Goal: Task Accomplishment & Management: Complete application form

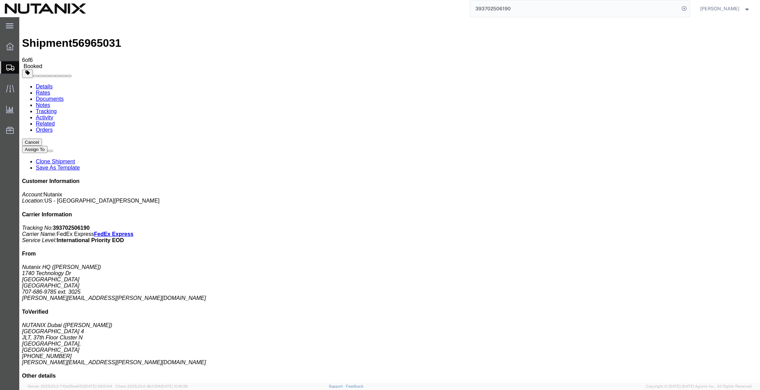
click at [0, 0] on span "Create from Template" at bounding box center [0, 0] width 0 height 0
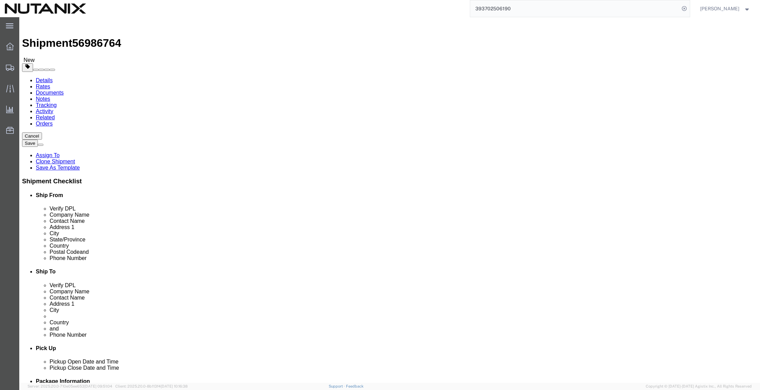
select select "36123"
select select
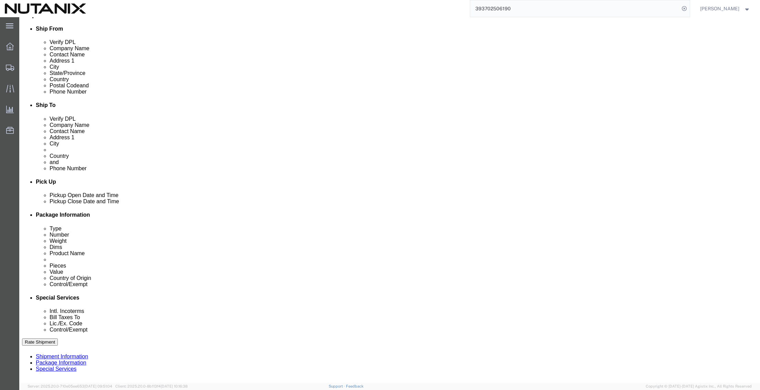
scroll to position [172, 0]
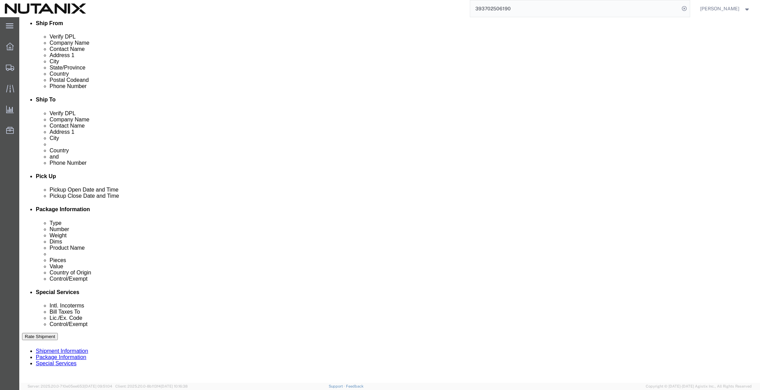
drag, startPoint x: 375, startPoint y: 252, endPoint x: 201, endPoint y: 239, distance: 175.3
click div "Select Account Type Activity ID Airline Appointment Number ASN Batch Request # …"
paste input "utanix India - AGM"
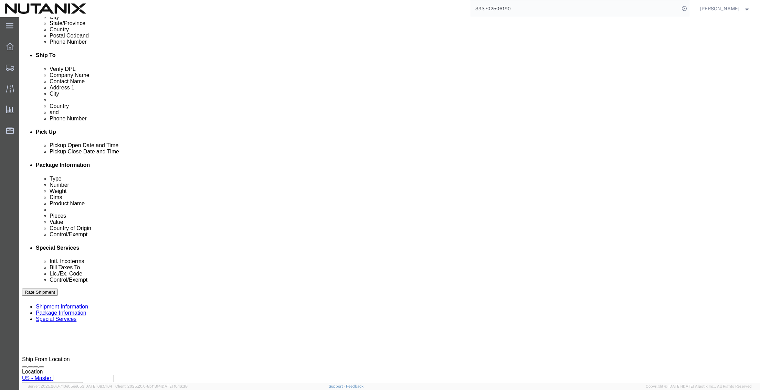
scroll to position [225, 0]
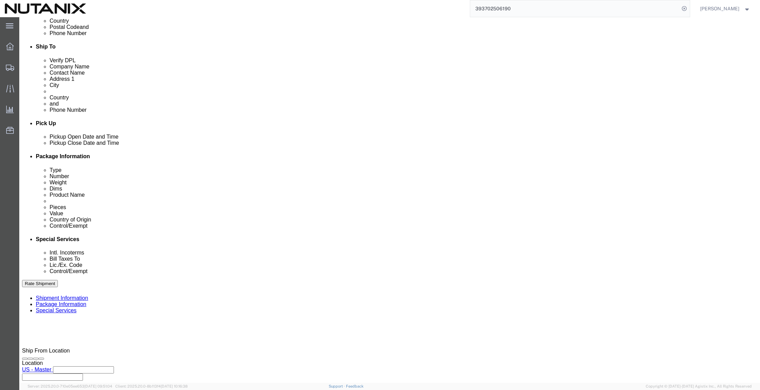
type input "Nutanix India - AGM Sign Req"
click button "Continue"
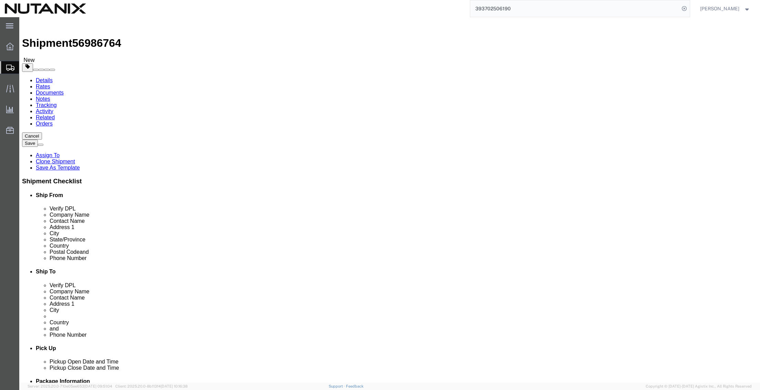
click button "Continue"
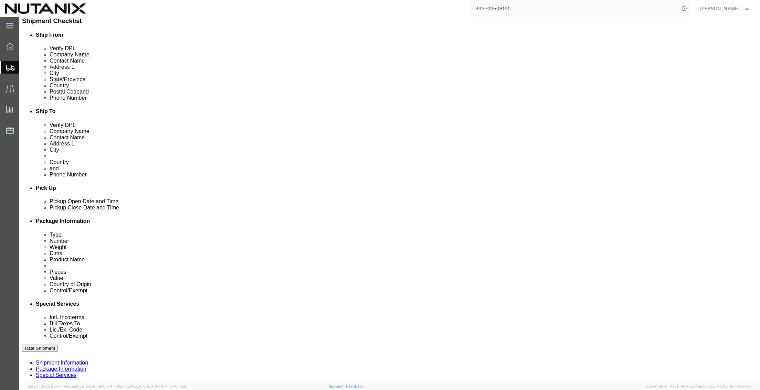
scroll to position [172, 0]
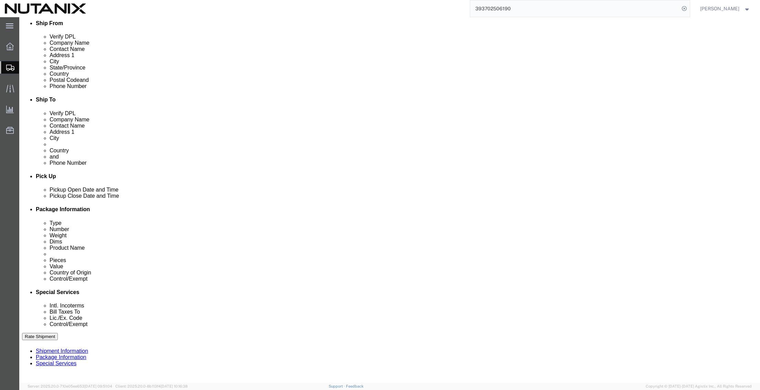
drag, startPoint x: 419, startPoint y: 251, endPoint x: 422, endPoint y: 254, distance: 3.7
click select "Select Carriage Insurance Paid Carriage Paid To Cost and Freight Cost Insurance…"
select select "DDP"
click select "Select Carriage Insurance Paid Carriage Paid To Cost and Freight Cost Insurance…"
select select "SHIP"
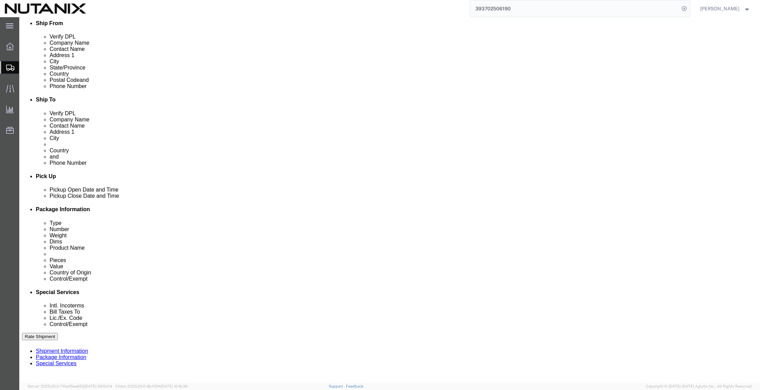
select select "SHIP"
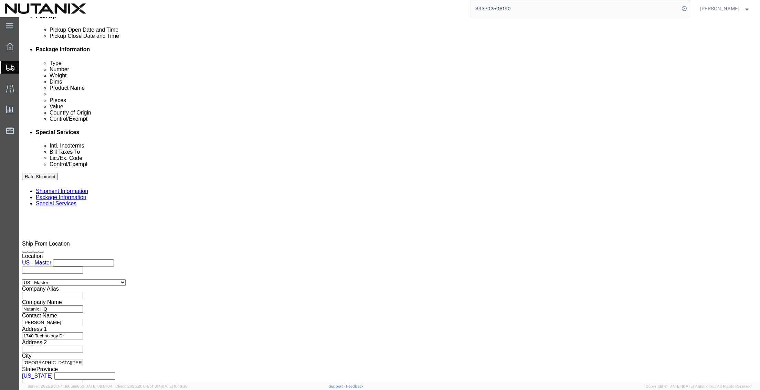
scroll to position [344, 0]
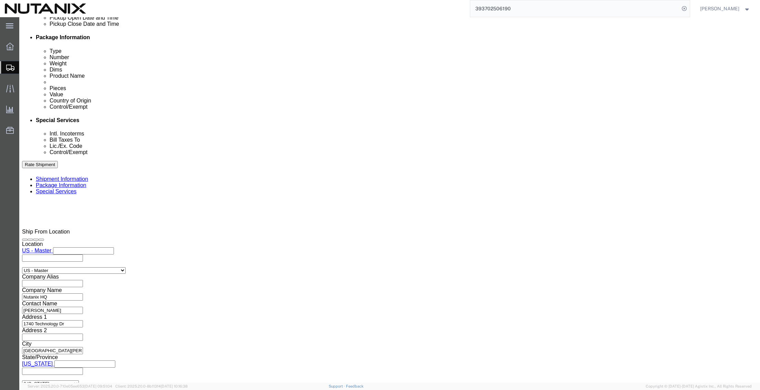
click input "text"
paste input "[PERSON_NAME][EMAIL_ADDRESS][PERSON_NAME][DOMAIN_NAME]"
type input "[PERSON_NAME][EMAIL_ADDRESS][PERSON_NAME][DOMAIN_NAME]"
click icon
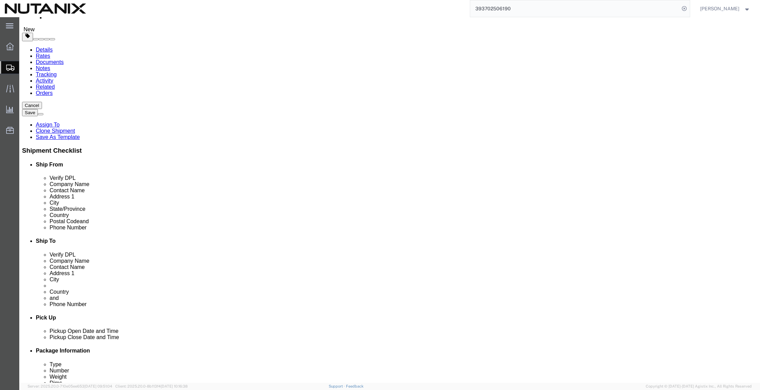
scroll to position [19, 0]
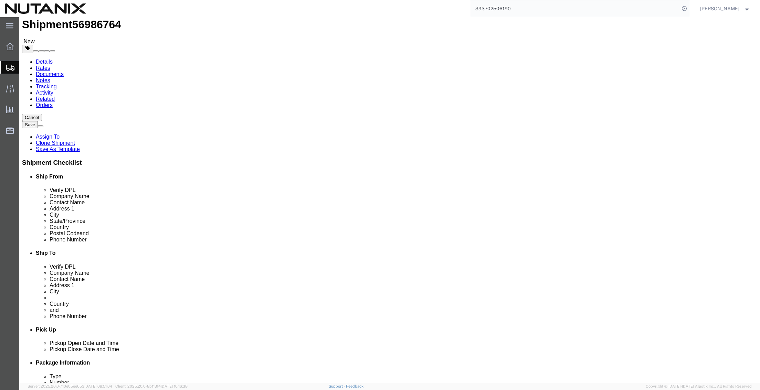
click button "Rate Shipment"
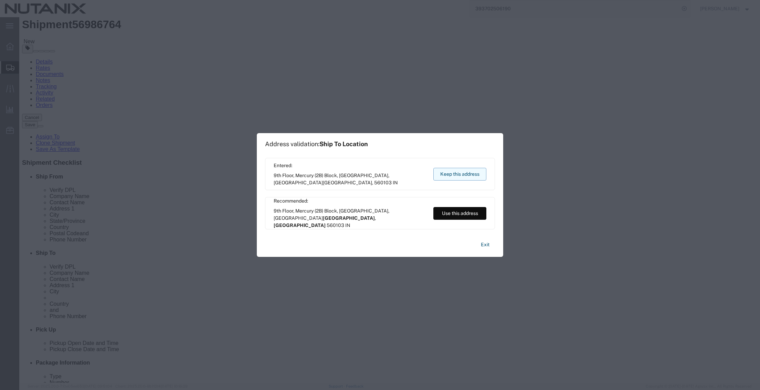
click at [458, 176] on button "Keep this address" at bounding box center [459, 174] width 53 height 13
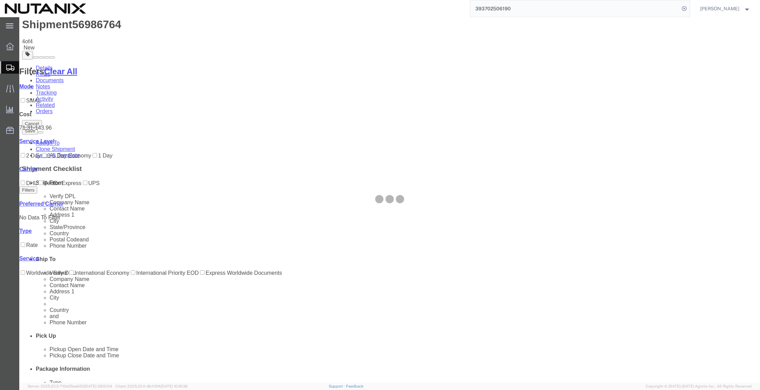
scroll to position [0, 0]
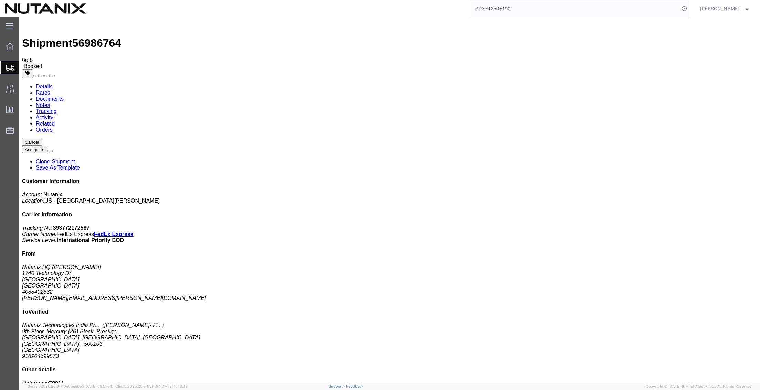
drag, startPoint x: 368, startPoint y: 148, endPoint x: 427, endPoint y: 159, distance: 60.5
drag, startPoint x: 444, startPoint y: 12, endPoint x: 428, endPoint y: 11, distance: 15.2
click at [430, 11] on div "393702506190 Ship ID Ship From Ship To Tracking Nu. Status Ship ID 56965031 Shi…" at bounding box center [390, 8] width 599 height 17
type input "0"
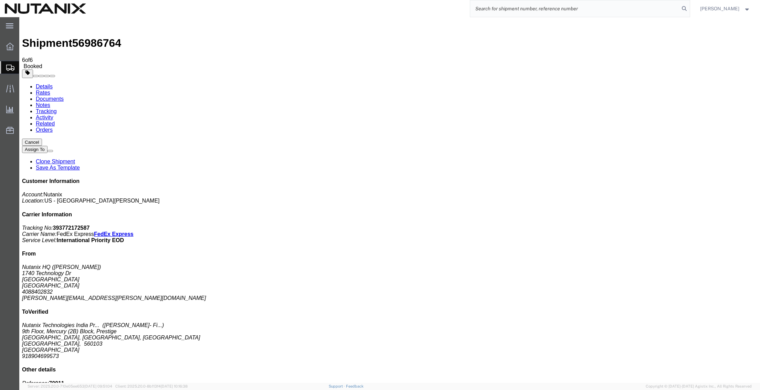
type input "393702506190"
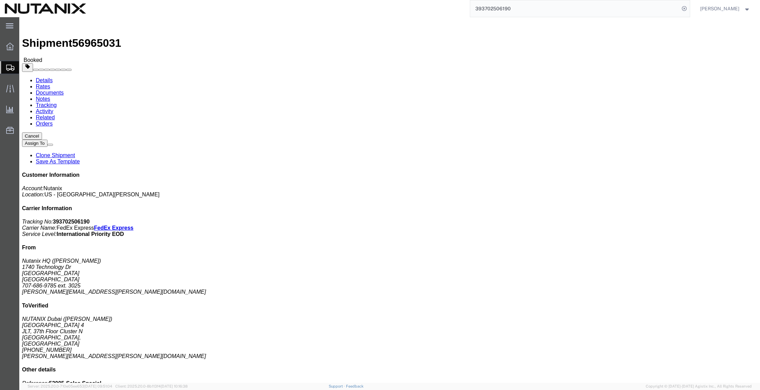
click link "Clone Shipment"
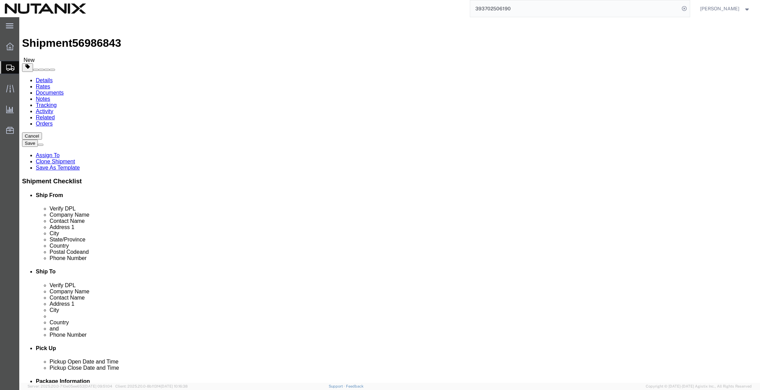
drag, startPoint x: 470, startPoint y: 132, endPoint x: 229, endPoint y: 122, distance: 241.4
click div "Ship From Location Location Select Select My Profile Location [GEOGRAPHIC_DATA]…"
paste input "[PERSON_NAME]"
type input "[PERSON_NAME]"
drag, startPoint x: 449, startPoint y: 140, endPoint x: 245, endPoint y: 115, distance: 206.0
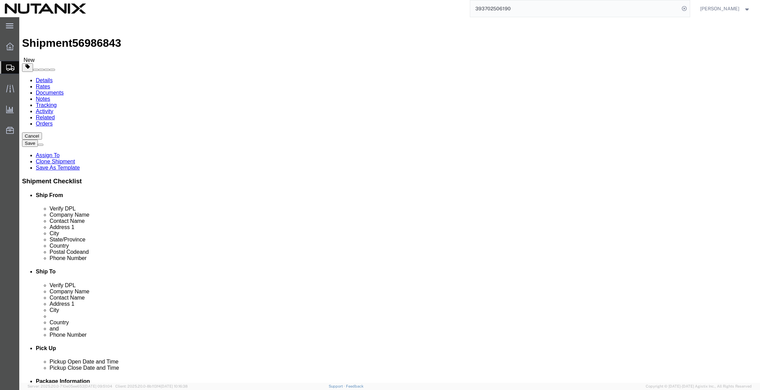
click div "Ship From Location Location Select Select My Profile Location [GEOGRAPHIC_DATA]…"
paste input "[PERSON_NAME]"
type input "[PERSON_NAME]"
click input "[PERSON_NAME][EMAIL_ADDRESS][PERSON_NAME][DOMAIN_NAME]"
drag, startPoint x: 508, startPoint y: 246, endPoint x: 199, endPoint y: 247, distance: 309.7
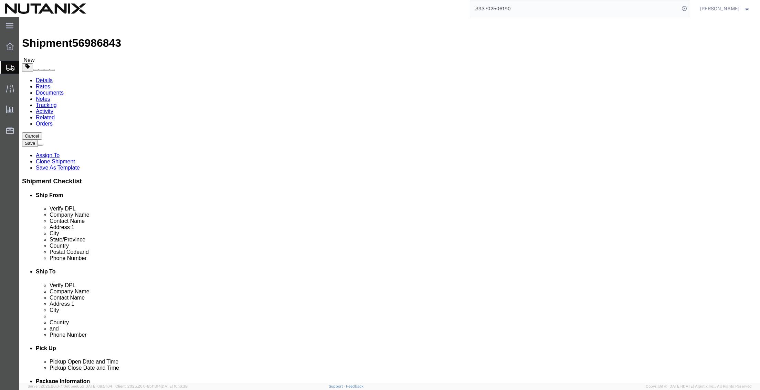
click div "Ship From Location Location Select Select My Profile Location [GEOGRAPHIC_DATA]…"
paste input "[PERSON_NAME].[PERSON_NAME]"
type input "[PERSON_NAME][EMAIL_ADDRESS][PERSON_NAME][DOMAIN_NAME]"
click input "[GEOGRAPHIC_DATA] 4"
drag, startPoint x: 339, startPoint y: 157, endPoint x: 268, endPoint y: 156, distance: 70.9
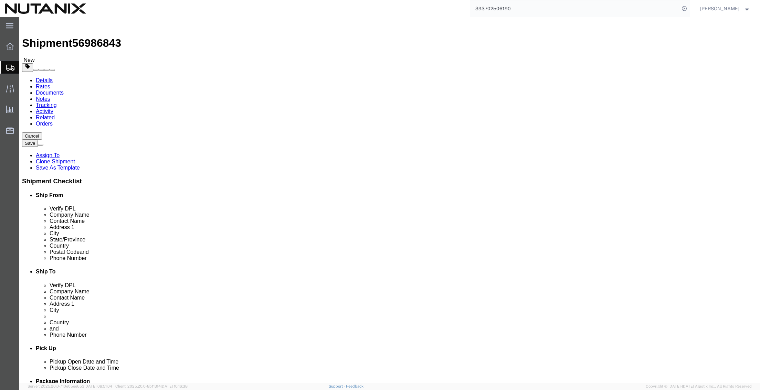
click div "Ship From Location Location Select Select My Profile Location [GEOGRAPHIC_DATA]…"
paste input "[STREET_ADDRESS]"
drag, startPoint x: 413, startPoint y: 151, endPoint x: 433, endPoint y: 154, distance: 19.8
click input "[STREET_ADDRESS]"
type input "[STREET_ADDRESS]"
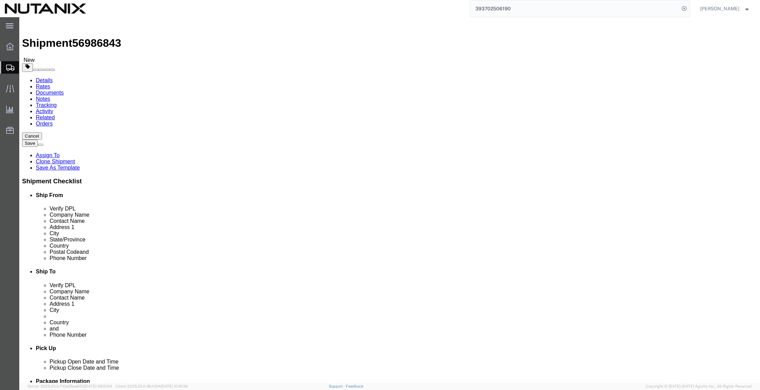
click input "text"
paste input "Bridgewater"
type input "Bridgewater"
type input "united"
select select "US"
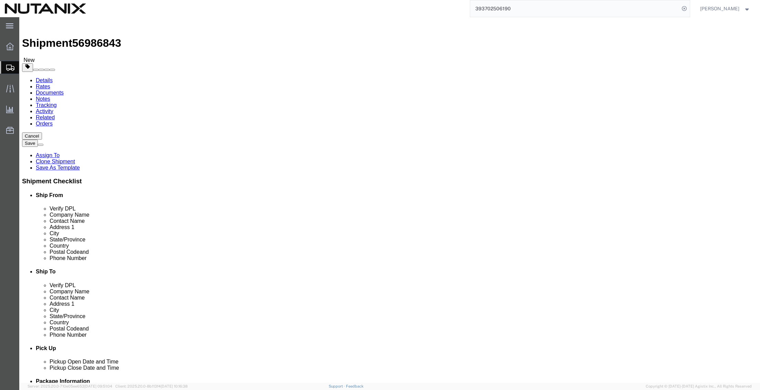
type input "mass"
select select "MA"
click input "Postal Code"
paste input "02324"
type input "02324"
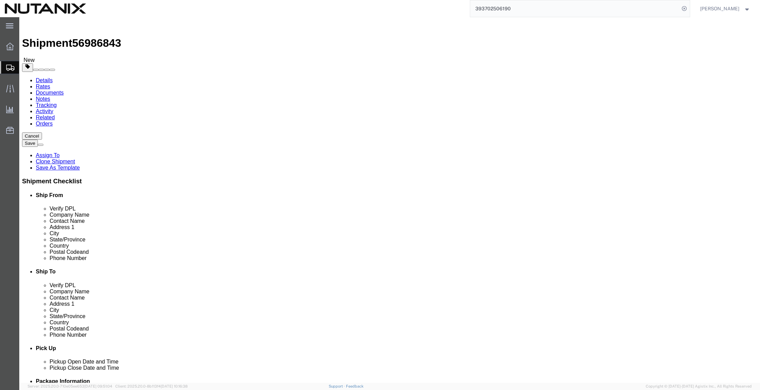
drag, startPoint x: 465, startPoint y: 233, endPoint x: 330, endPoint y: 213, distance: 137.0
click div "Location Select Select My Profile Location [GEOGRAPHIC_DATA] - [GEOGRAPHIC_DATA…"
drag, startPoint x: 445, startPoint y: 153, endPoint x: 351, endPoint y: 153, distance: 94.3
click div "Address [STREET_ADDRESS]"
click input "text"
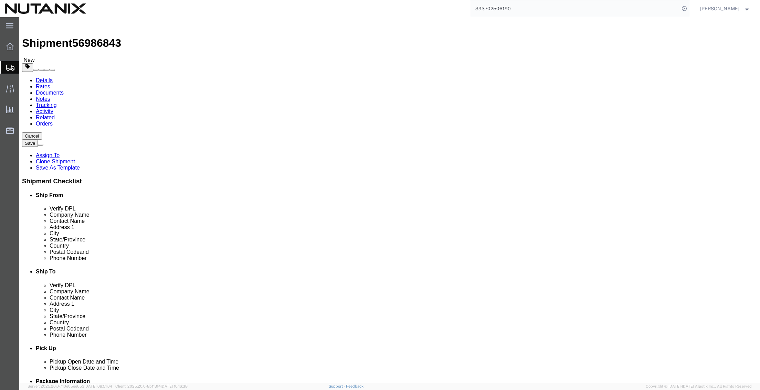
type input "7816354283"
click div "Pickup Date and Time"
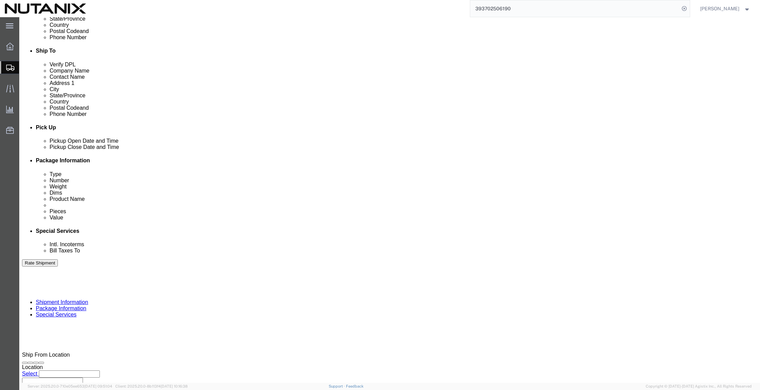
scroll to position [225, 0]
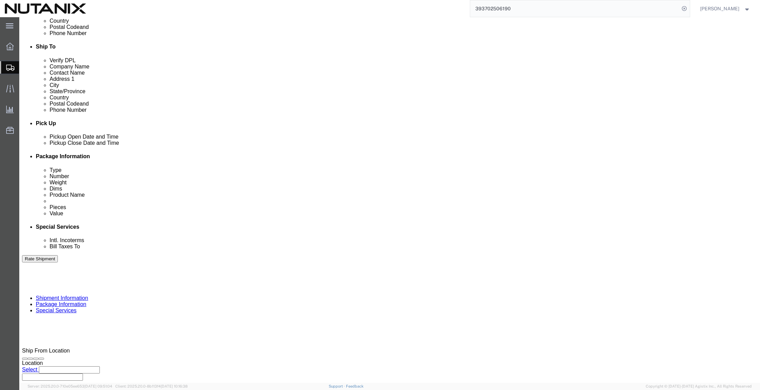
click button "Continue"
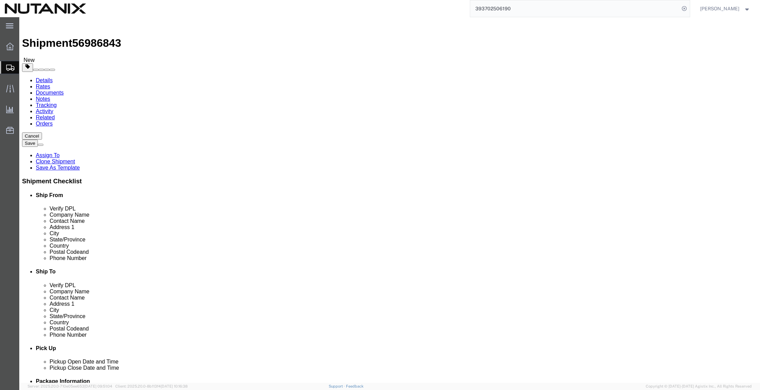
click icon
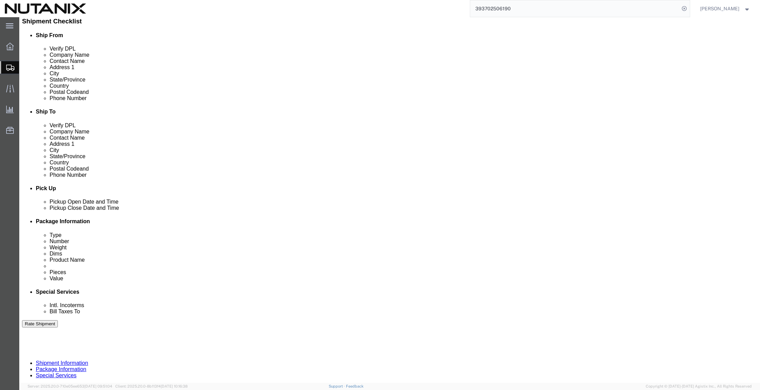
scroll to position [172, 0]
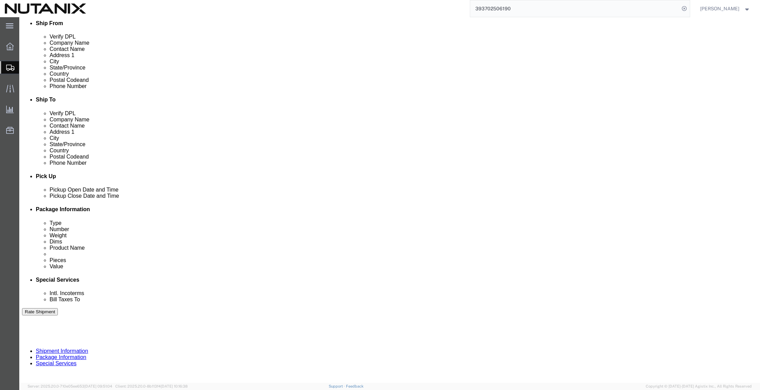
drag, startPoint x: 179, startPoint y: 250, endPoint x: 136, endPoint y: 253, distance: 43.8
click input "53005-Sales Specialist/[GEOGRAPHIC_DATA]"
type input "53005-Sales SE/US Remote"
click button "Rate Shipment"
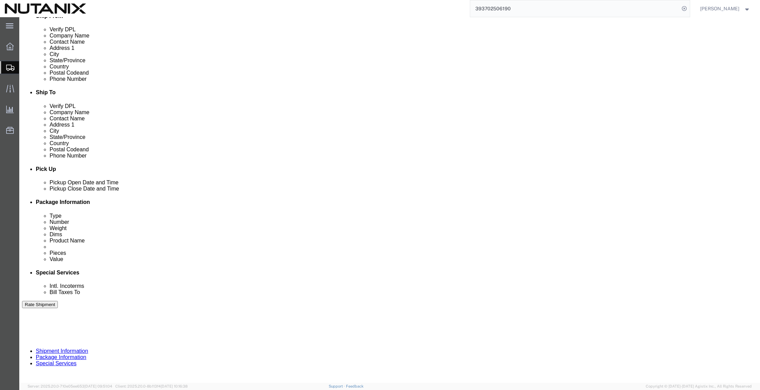
click button "Rate Shipment"
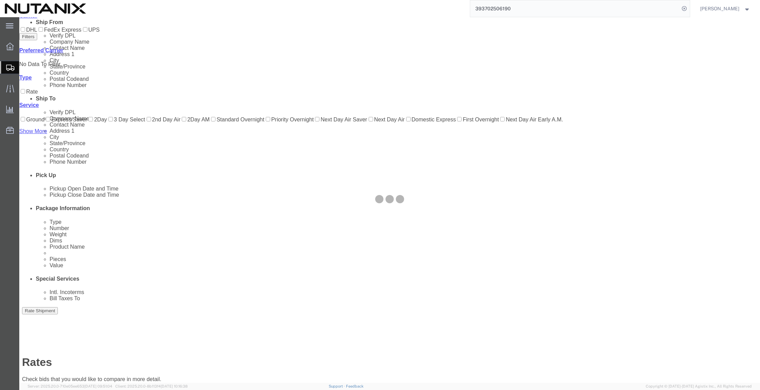
scroll to position [0, 0]
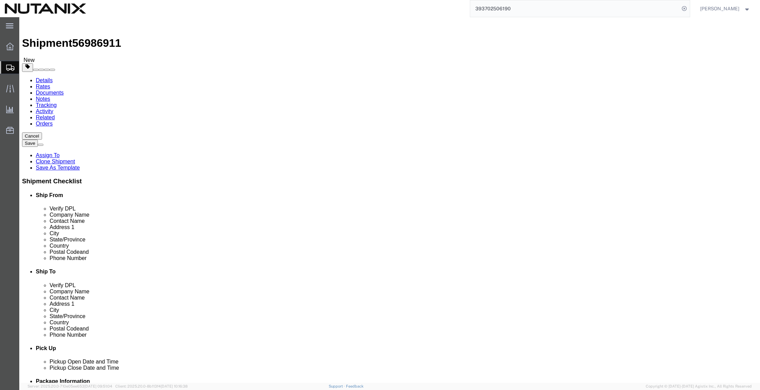
click input "[PERSON_NAME]"
drag, startPoint x: 453, startPoint y: 130, endPoint x: 249, endPoint y: 130, distance: 203.7
click div "Ship From Location Location Select Select My Profile Location [GEOGRAPHIC_DATA]…"
paste input "[PERSON_NAME]"
type input "[PERSON_NAME]"
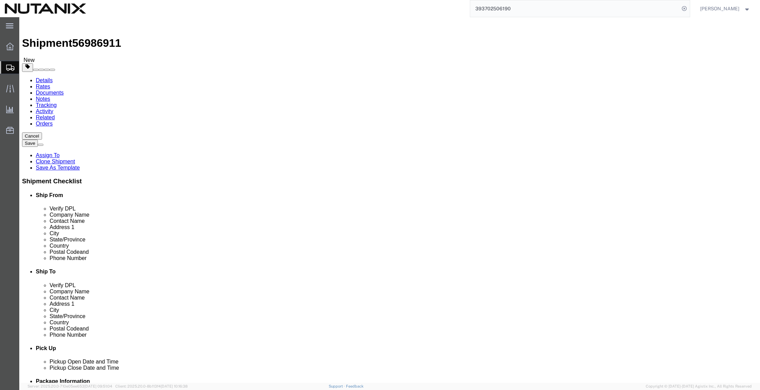
click input "[PERSON_NAME]"
drag, startPoint x: 462, startPoint y: 140, endPoint x: 200, endPoint y: 143, distance: 262.9
click div "Ship From Location Location Select Select My Profile Location [GEOGRAPHIC_DATA]…"
paste input "[PERSON_NAME]"
type input "[PERSON_NAME]"
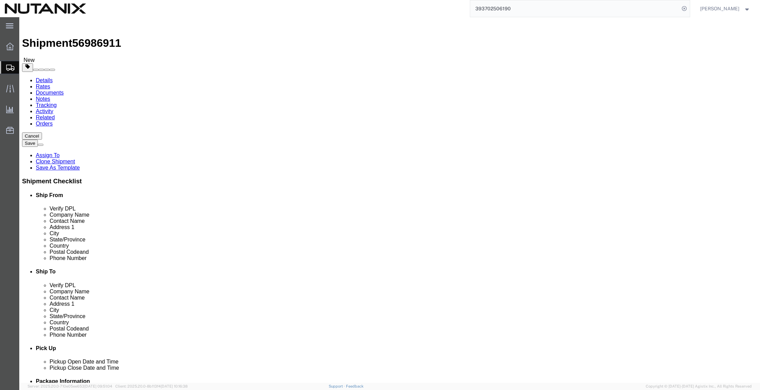
scroll to position [66, 0]
type input "j"
type input "jo"
type input "jorda"
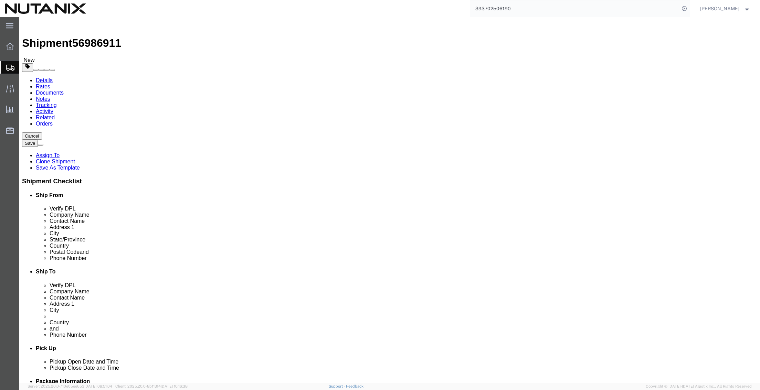
select select
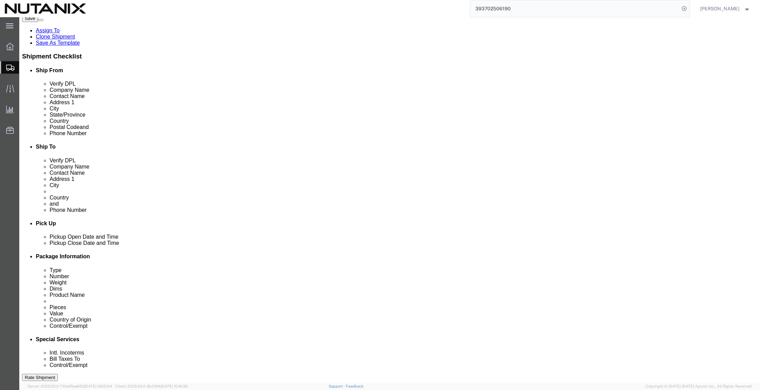
scroll to position [138, 0]
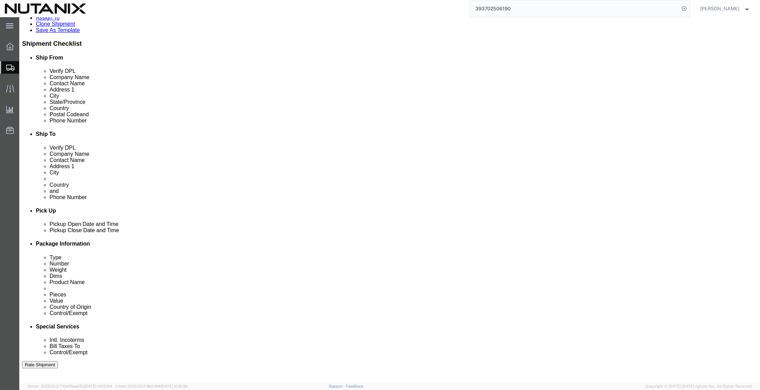
drag, startPoint x: 171, startPoint y: 285, endPoint x: 137, endPoint y: 286, distance: 34.4
click input "53005-Sales SE/US Remote"
type input "53005-Sales Manager/[PERSON_NAME]"
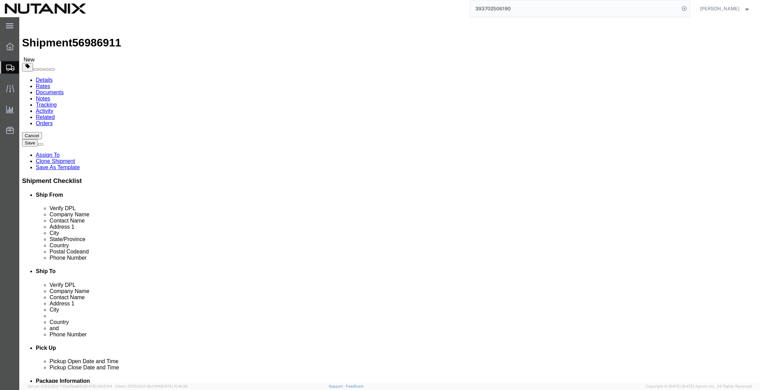
scroll to position [0, 0]
click input "[STREET_ADDRESS]"
drag, startPoint x: 481, startPoint y: 157, endPoint x: 71, endPoint y: 143, distance: 410.4
click div "Ship From Location Location Select Select My Profile Location [GEOGRAPHIC_DATA]…"
paste input "Khlada"
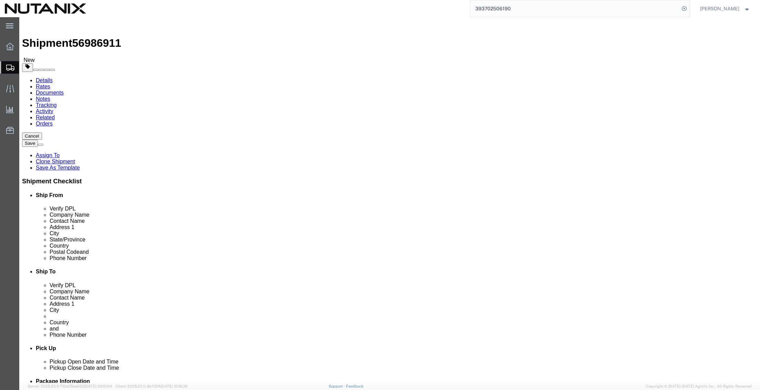
type input "Khlada"
click input "text"
paste input "Opposite Salma Restaurant"
type input "Opposite Salma Restaurant"
drag, startPoint x: 475, startPoint y: 163, endPoint x: 388, endPoint y: 170, distance: 87.6
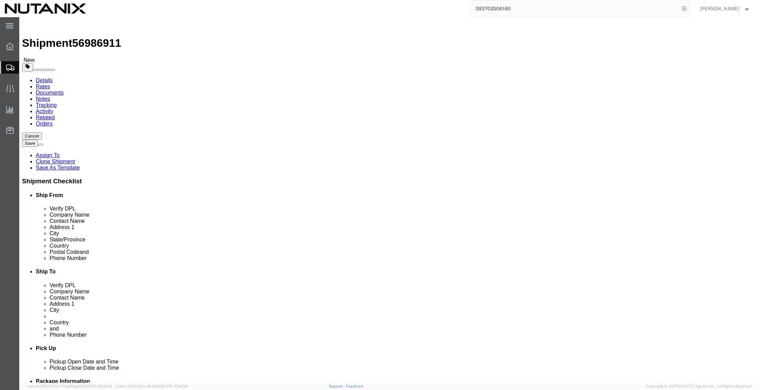
click div "Address 2 Opposite Salma Restaurant"
click input "Khlada"
paste input "Opposite Salma Restaurant"
drag, startPoint x: 504, startPoint y: 156, endPoint x: 469, endPoint y: 155, distance: 34.4
click input "Khlada - Opposite Salma Restaurant"
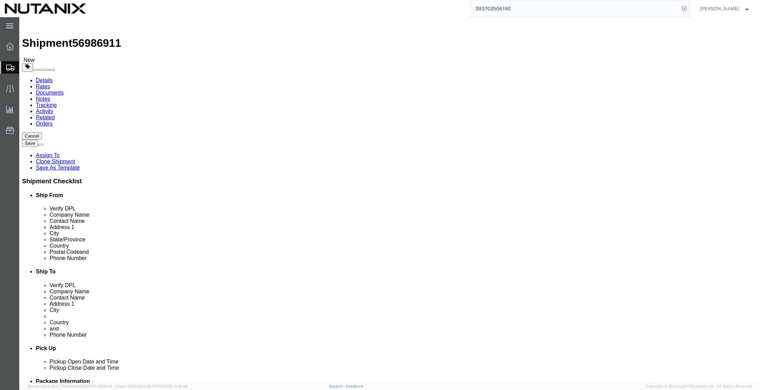
type input "Khlada - Opposite Salma Restaurant"
click input "text"
paste input "Building 15"
type input "Building 15"
drag, startPoint x: 455, startPoint y: 178, endPoint x: 239, endPoint y: 173, distance: 216.2
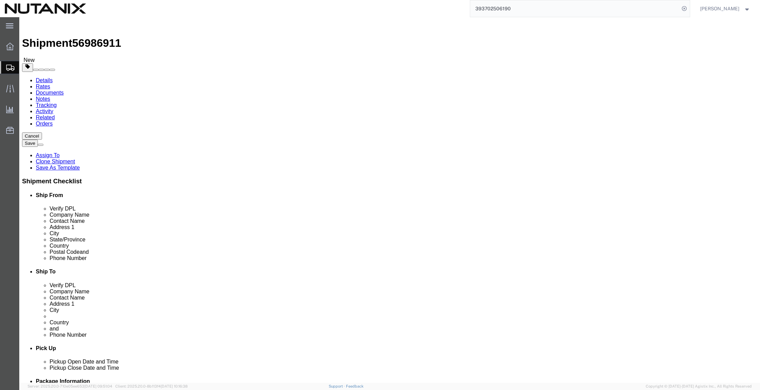
click div "Ship From Location Location Select Select My Profile Location [GEOGRAPHIC_DATA]…"
paste input "[GEOGRAPHIC_DATA]"
type input "[GEOGRAPHIC_DATA]"
drag, startPoint x: 443, startPoint y: 219, endPoint x: 335, endPoint y: 207, distance: 108.4
click div "Location Select Select My Profile Location [GEOGRAPHIC_DATA] - [GEOGRAPHIC_DATA…"
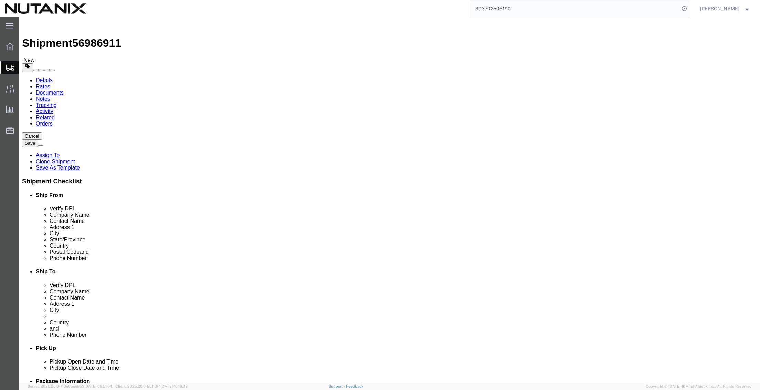
paste input "00962799171730"
type input "00962799171730"
click input "[PERSON_NAME][EMAIL_ADDRESS][PERSON_NAME][DOMAIN_NAME]"
drag, startPoint x: 507, startPoint y: 246, endPoint x: 301, endPoint y: 235, distance: 206.8
click div "Location Select Select My Profile Location [GEOGRAPHIC_DATA] - [GEOGRAPHIC_DATA…"
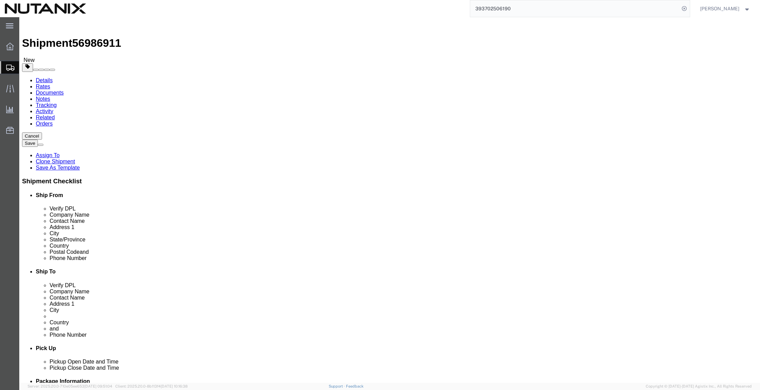
paste input "tamer.riyal"
type input "[EMAIL_ADDRESS][DOMAIN_NAME]"
click div "Ship To Location Location Select Select My Profile Location [GEOGRAPHIC_DATA] -…"
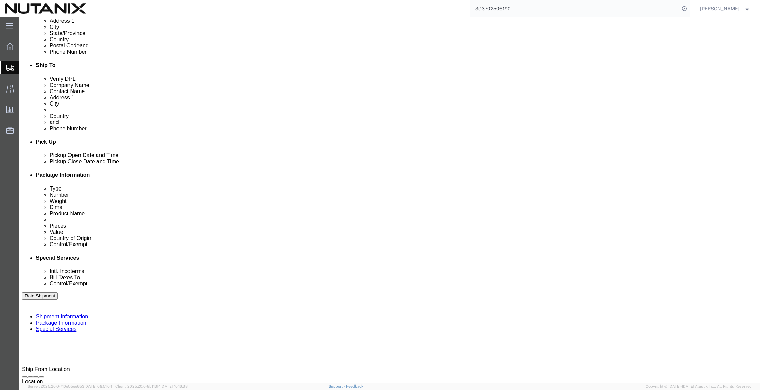
scroll to position [225, 0]
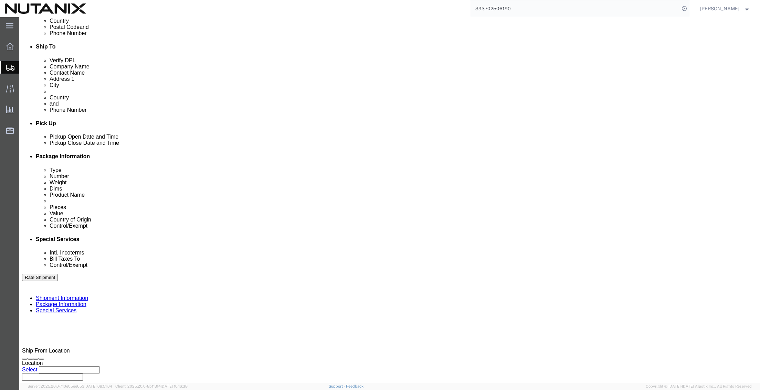
click button "Continue"
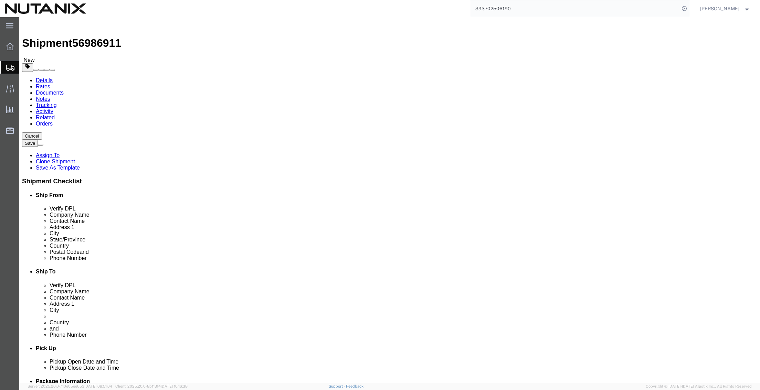
click div "1 x Your Packaging Package Type Select Envelope Large Box Medium Box PAK Rack S…"
click dd "38.00 USD"
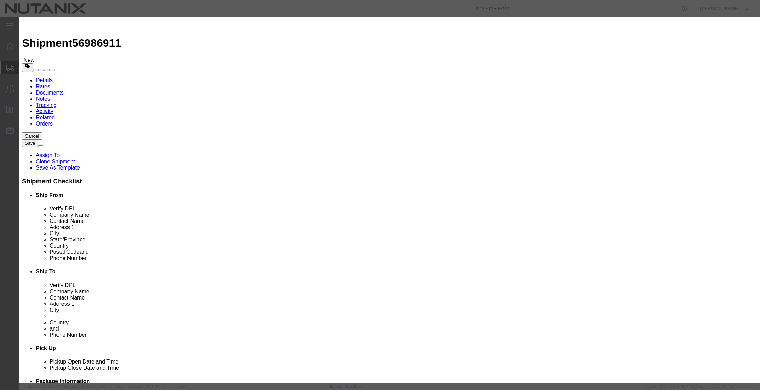
click button "Save & Close"
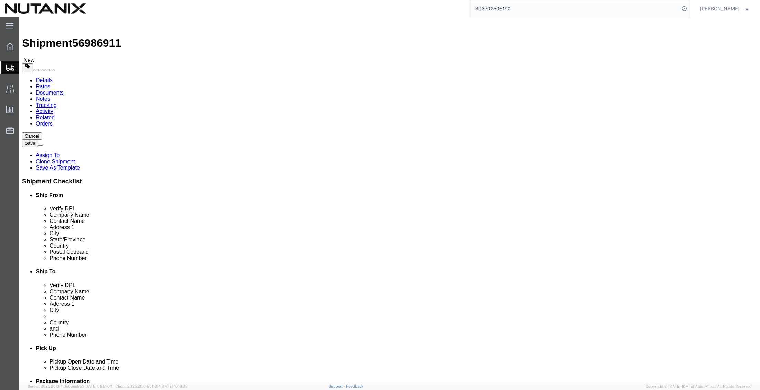
click button "Continue"
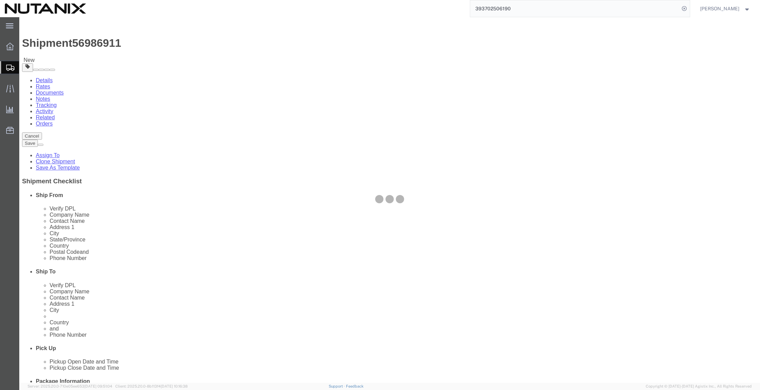
select select
select select "COSTCENTER"
select select "48694"
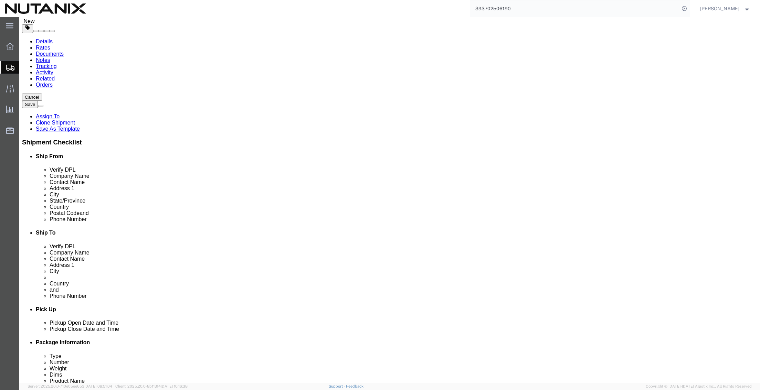
scroll to position [172, 0]
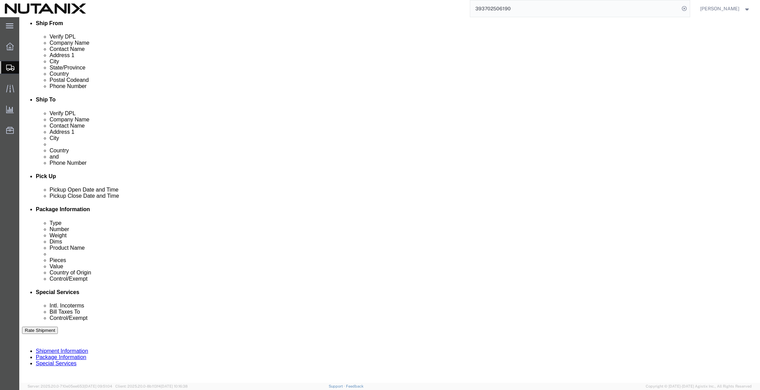
click select "Select Carriage Insurance Paid Carriage Paid To Cost and Freight Cost Insurance…"
select select "DDP"
click select "Select Carriage Insurance Paid Carriage Paid To Cost and Freight Cost Insurance…"
select select "SHIP"
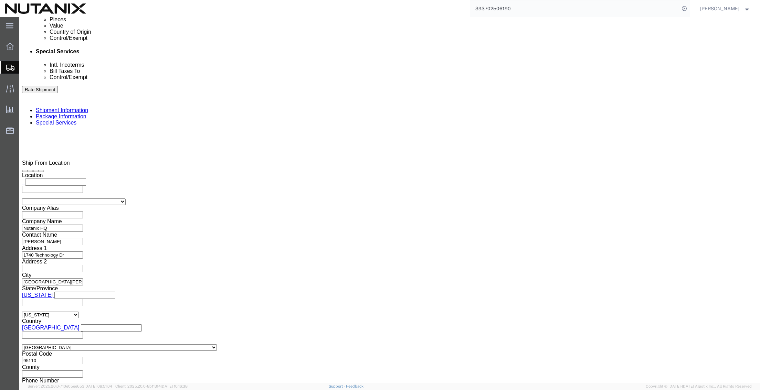
scroll to position [447, 0]
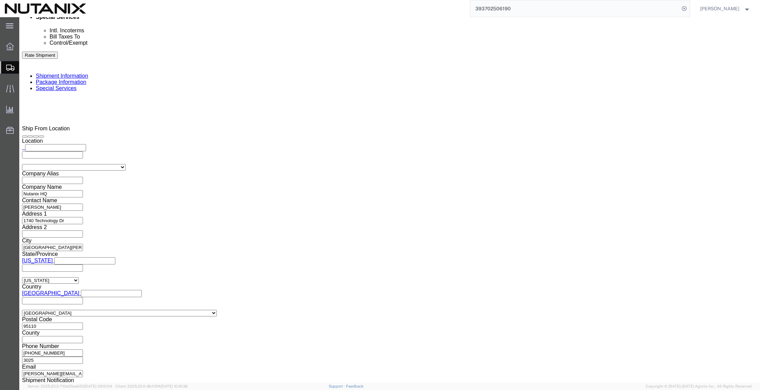
click select "Select ATF BIS DEA EPA FDA FTR ITAR OFAC Other (OPA)"
select select "FTR"
click select "Select ATF BIS DEA EPA FDA FTR ITAR OFAC Other (OPA)"
click select "Select 30.2(d)(2) 30.36 30.37(a) 30.37(f) 30.37(g) 30.37(h) 30.37(i) 30.37(j) 3…"
select select "30.37(a)"
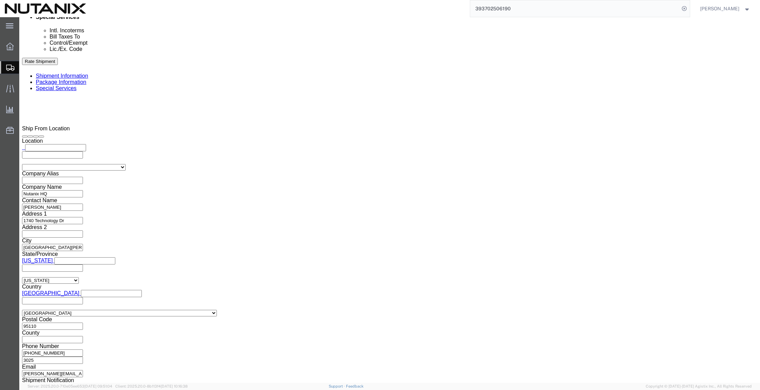
click select "Select 30.2(d)(2) 30.36 30.37(a) 30.37(f) 30.37(g) 30.37(h) 30.37(i) 30.37(j) 3…"
click button "Rate Shipment"
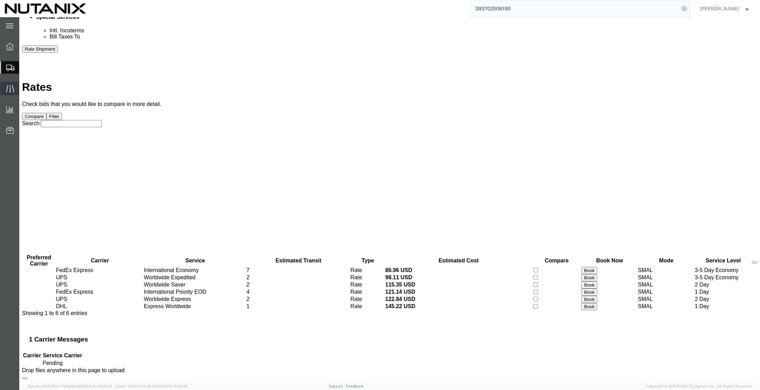
scroll to position [0, 0]
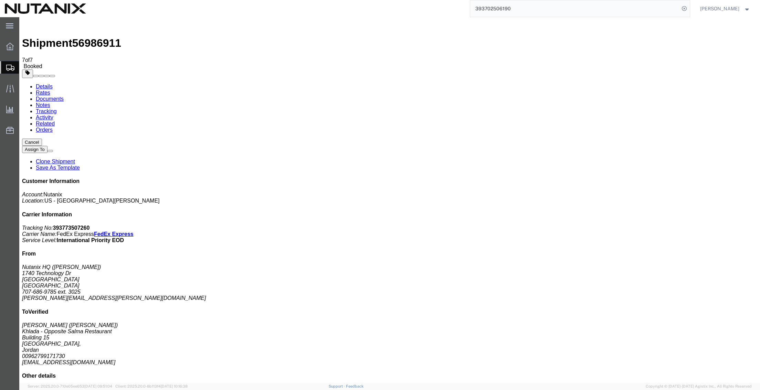
click at [592, 20] on div "Shipment 56986911 7 of 7 Booked Details Rates Documents Notes Tracking Activity…" at bounding box center [389, 253] width 735 height 467
drag, startPoint x: 537, startPoint y: 10, endPoint x: 335, endPoint y: 10, distance: 202.7
click at [335, 10] on div "393702506190 Ship ID Ship From Ship To Tracking Nu. Status Ship ID 56965031 Shi…" at bounding box center [390, 8] width 599 height 17
paste input "517706815"
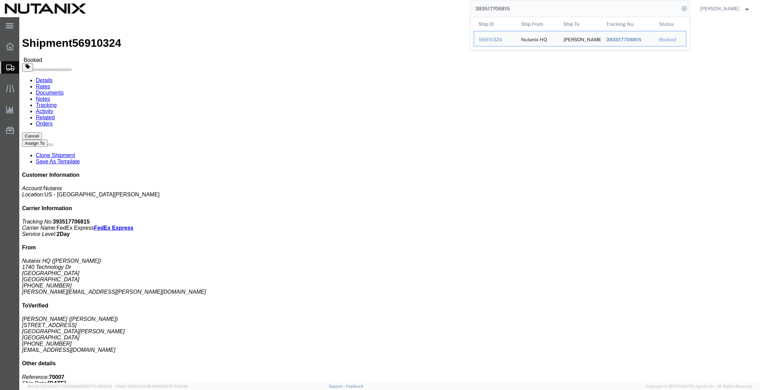
drag, startPoint x: 539, startPoint y: 11, endPoint x: 306, endPoint y: -10, distance: 233.6
click at [306, 0] on html "main_menu Created with Sketch. Collapse Menu Overview Shipments Shipment Manage…" at bounding box center [380, 195] width 760 height 390
paste input "797635481784"
type input "797635481784"
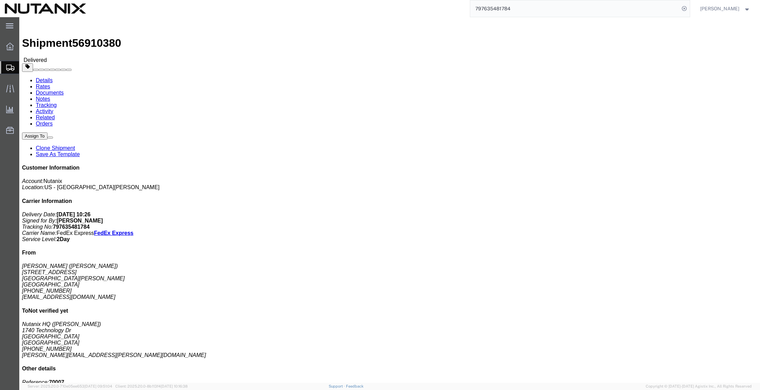
click link "Related"
